Goal: Task Accomplishment & Management: Manage account settings

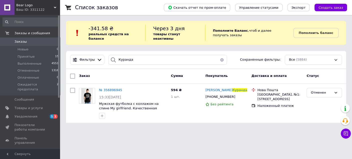
click at [28, 10] on div "Ваш ID: 3311122" at bounding box center [38, 10] width 44 height 5
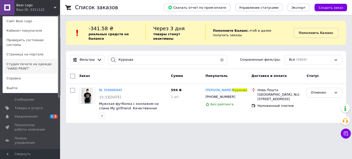
click at [29, 63] on link "Студия печати на одежде "HARD PRINT"" at bounding box center [30, 67] width 55 height 14
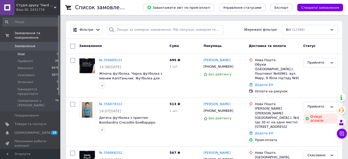
click at [27, 51] on li "Нові 0" at bounding box center [31, 54] width 62 height 7
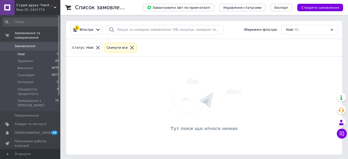
click at [36, 3] on span "Студія друку "Hard Print"" at bounding box center [35, 5] width 38 height 5
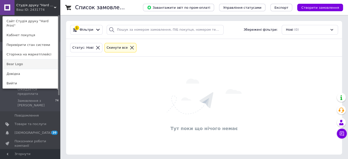
click at [20, 60] on link "Bear Logo" at bounding box center [30, 65] width 55 height 10
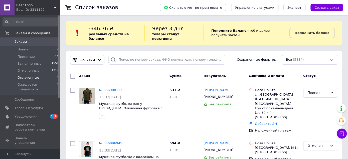
click at [32, 78] on span "Оплаченные" at bounding box center [29, 78] width 22 height 5
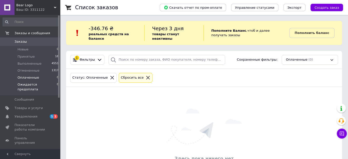
click at [31, 84] on span "Ожидается предоплата" at bounding box center [37, 87] width 39 height 9
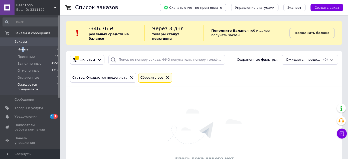
click at [23, 50] on span "Новые" at bounding box center [23, 49] width 11 height 5
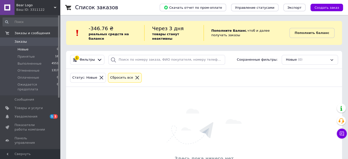
click at [32, 8] on div "Ваш ID: 3311122" at bounding box center [38, 10] width 44 height 5
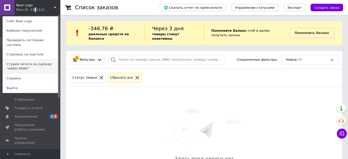
click at [31, 61] on link "Студия печати на одежде "HARD PRINT"" at bounding box center [30, 67] width 55 height 14
